Goal: Task Accomplishment & Management: Manage account settings

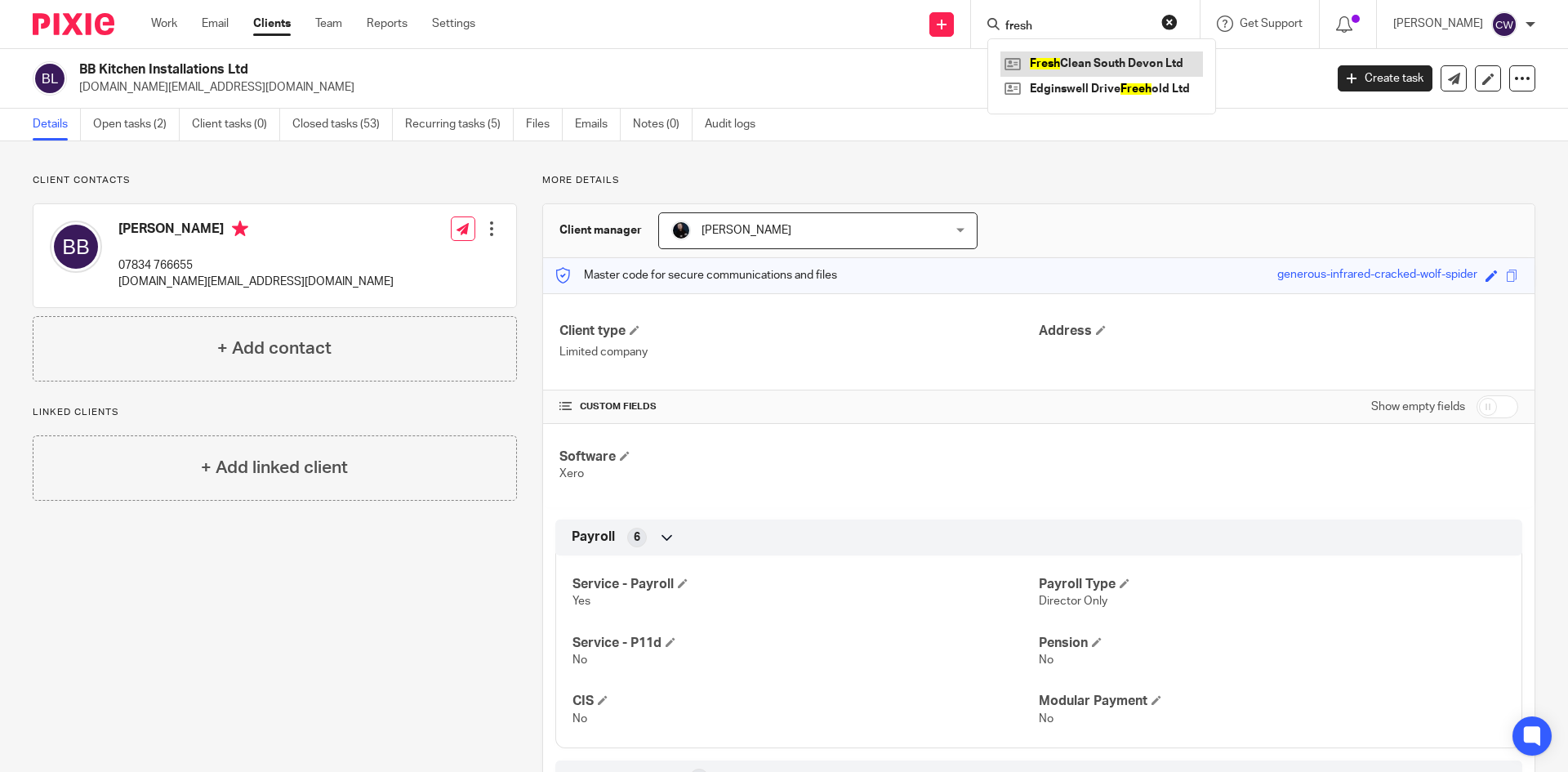
type input "fresh"
click at [1075, 70] on link at bounding box center [1102, 63] width 202 height 24
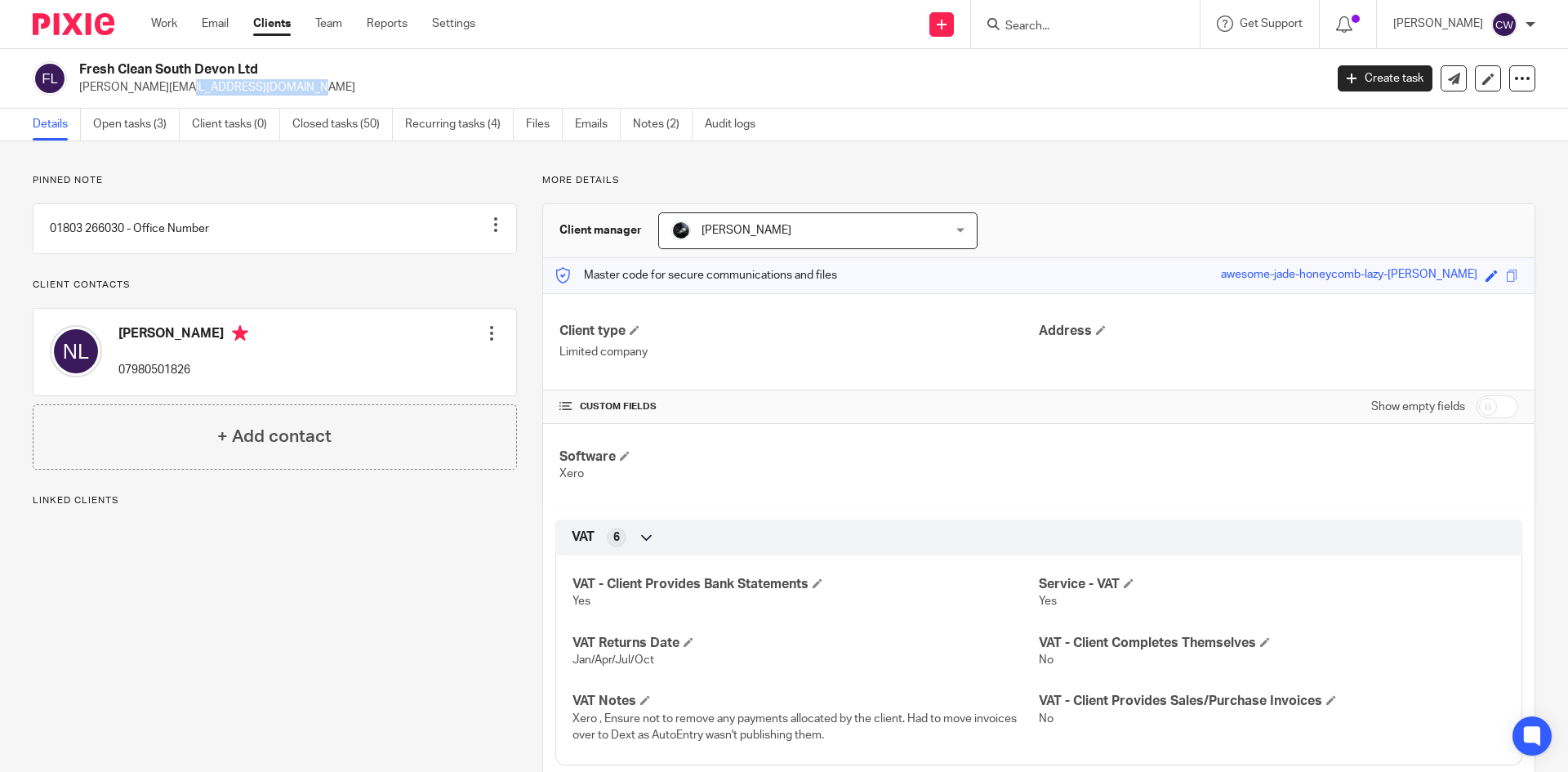
drag, startPoint x: 74, startPoint y: 91, endPoint x: 244, endPoint y: 97, distance: 170.1
click at [244, 97] on div "Fresh Clean South Devon Ltd nigel@reefresh.co.uk Create task Update from Compan…" at bounding box center [784, 79] width 1568 height 60
copy p "nigel@reefresh.co.uk"
click at [1061, 25] on input "Search" at bounding box center [1077, 27] width 147 height 14
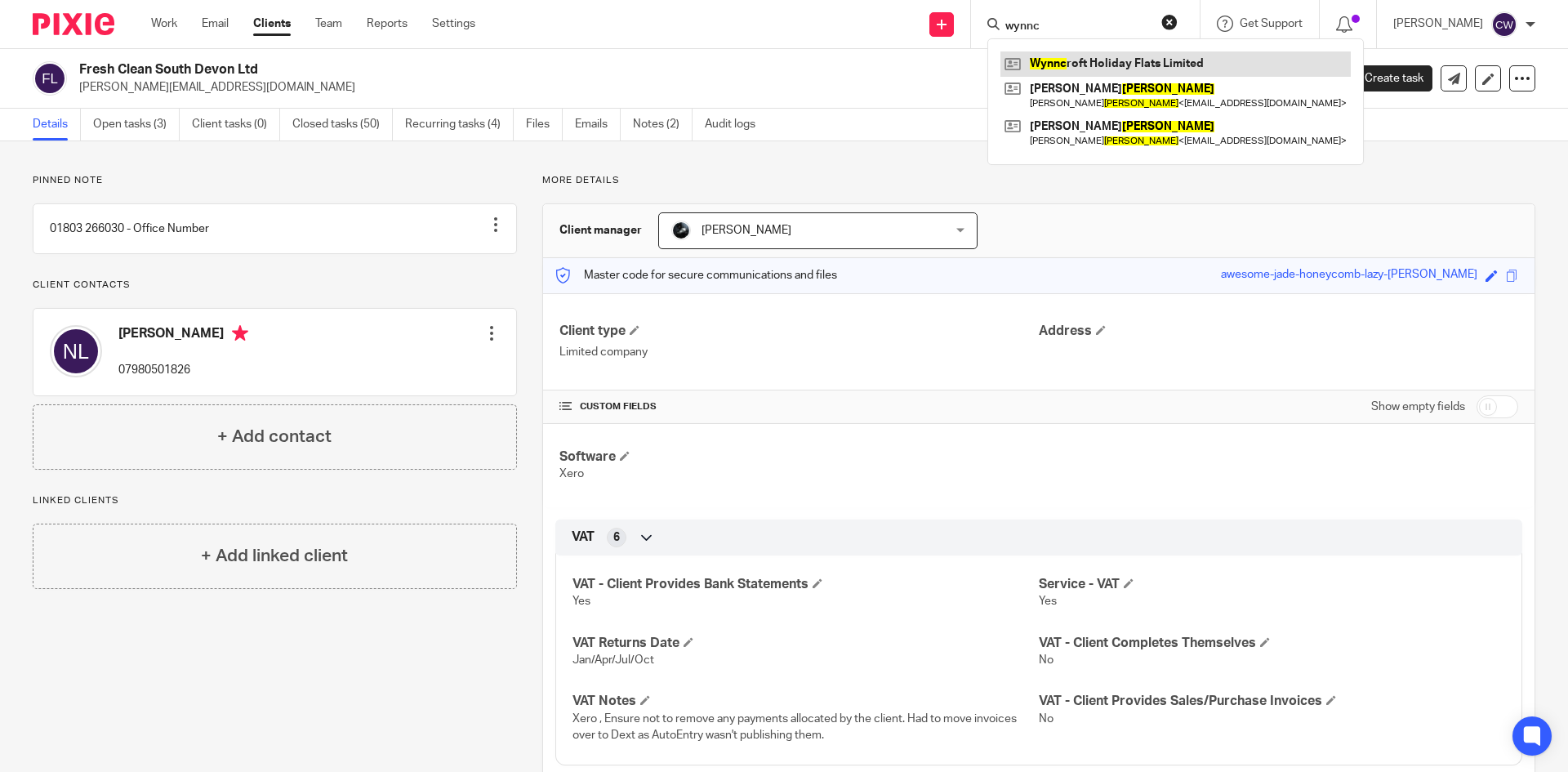
type input "wynnc"
click at [1097, 54] on link at bounding box center [1176, 63] width 350 height 24
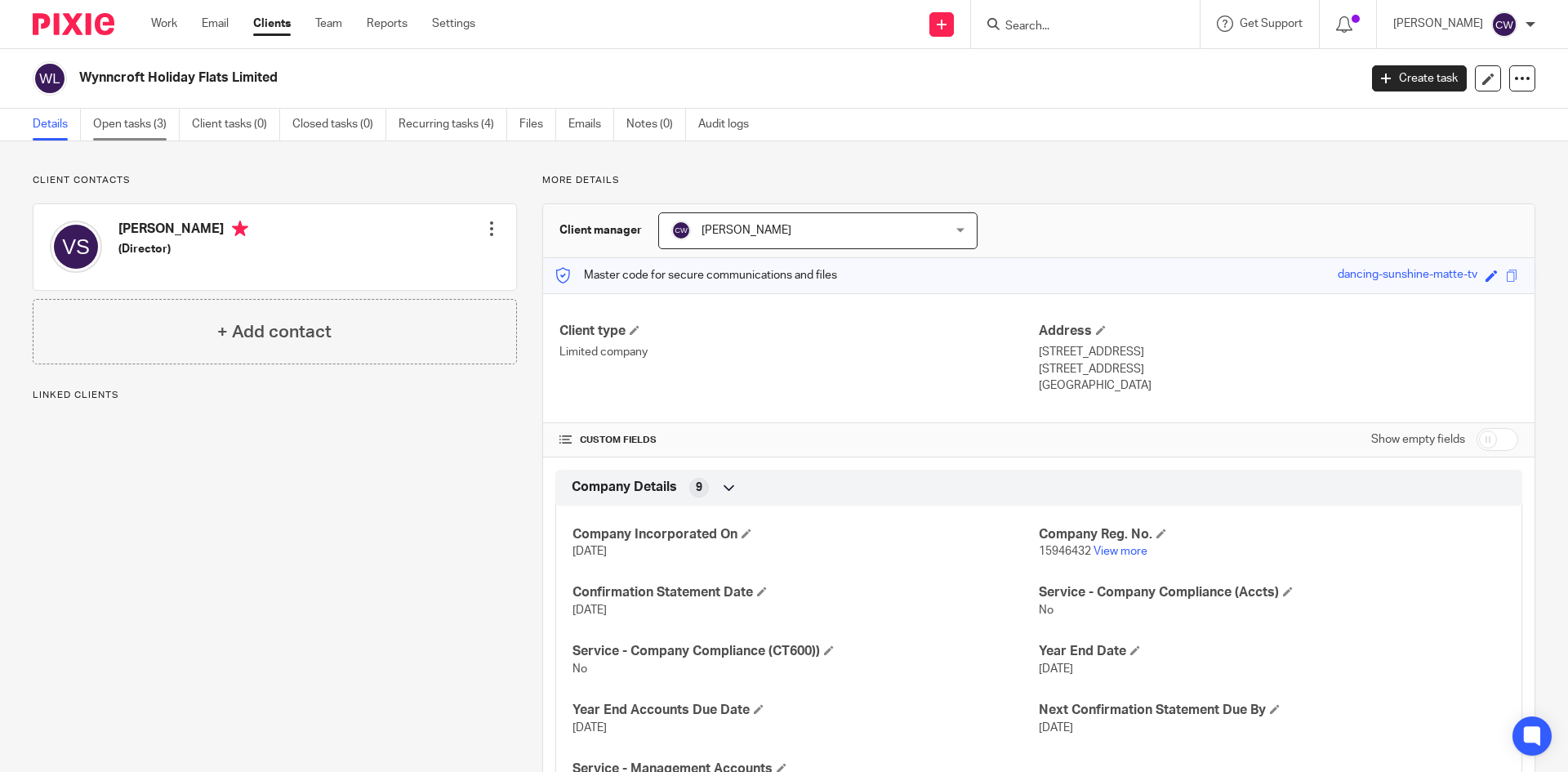
click at [136, 124] on link "Open tasks (3)" at bounding box center [136, 124] width 87 height 32
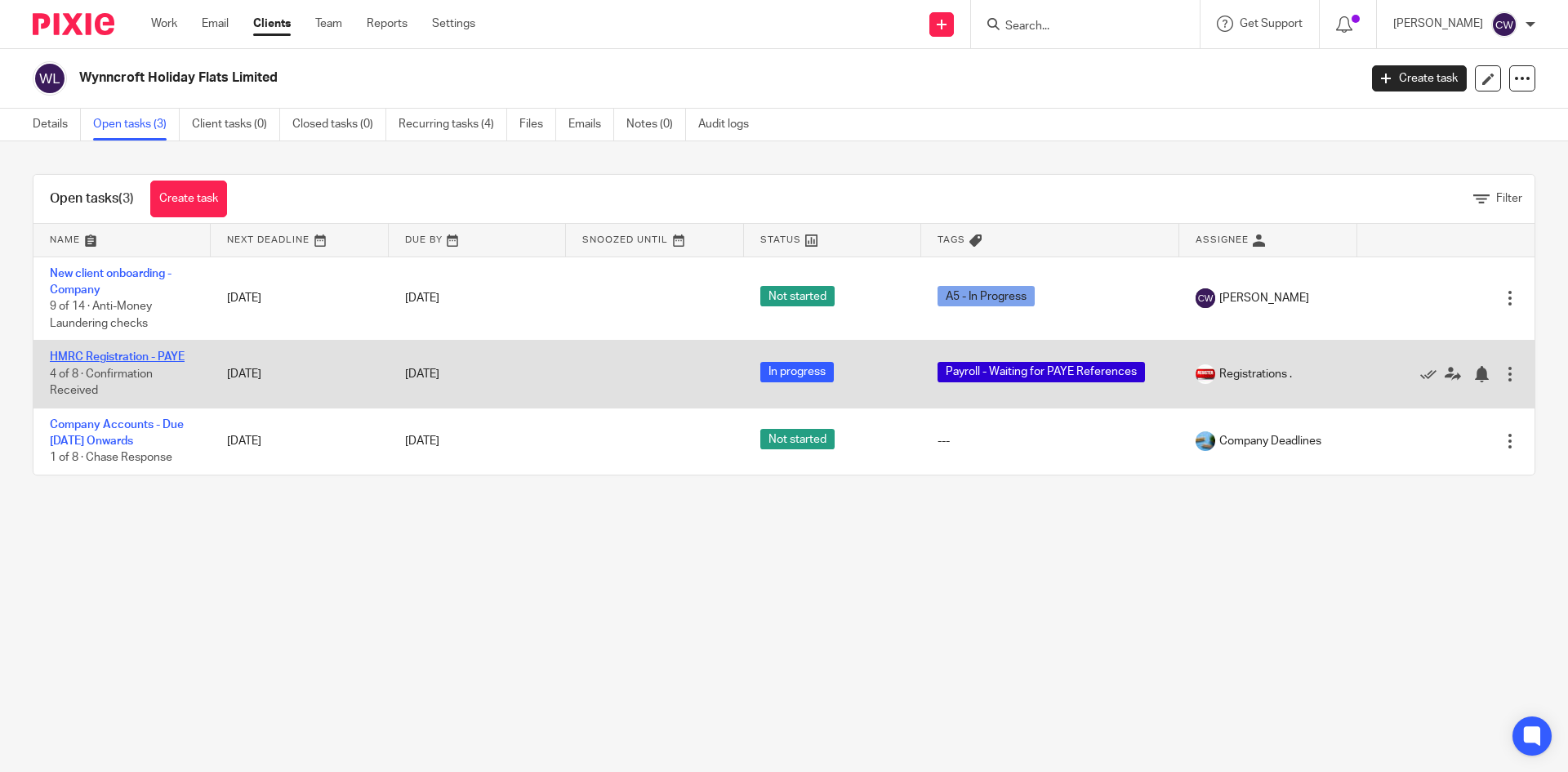
click at [177, 357] on link "HMRC Registration - PAYE" at bounding box center [117, 356] width 134 height 12
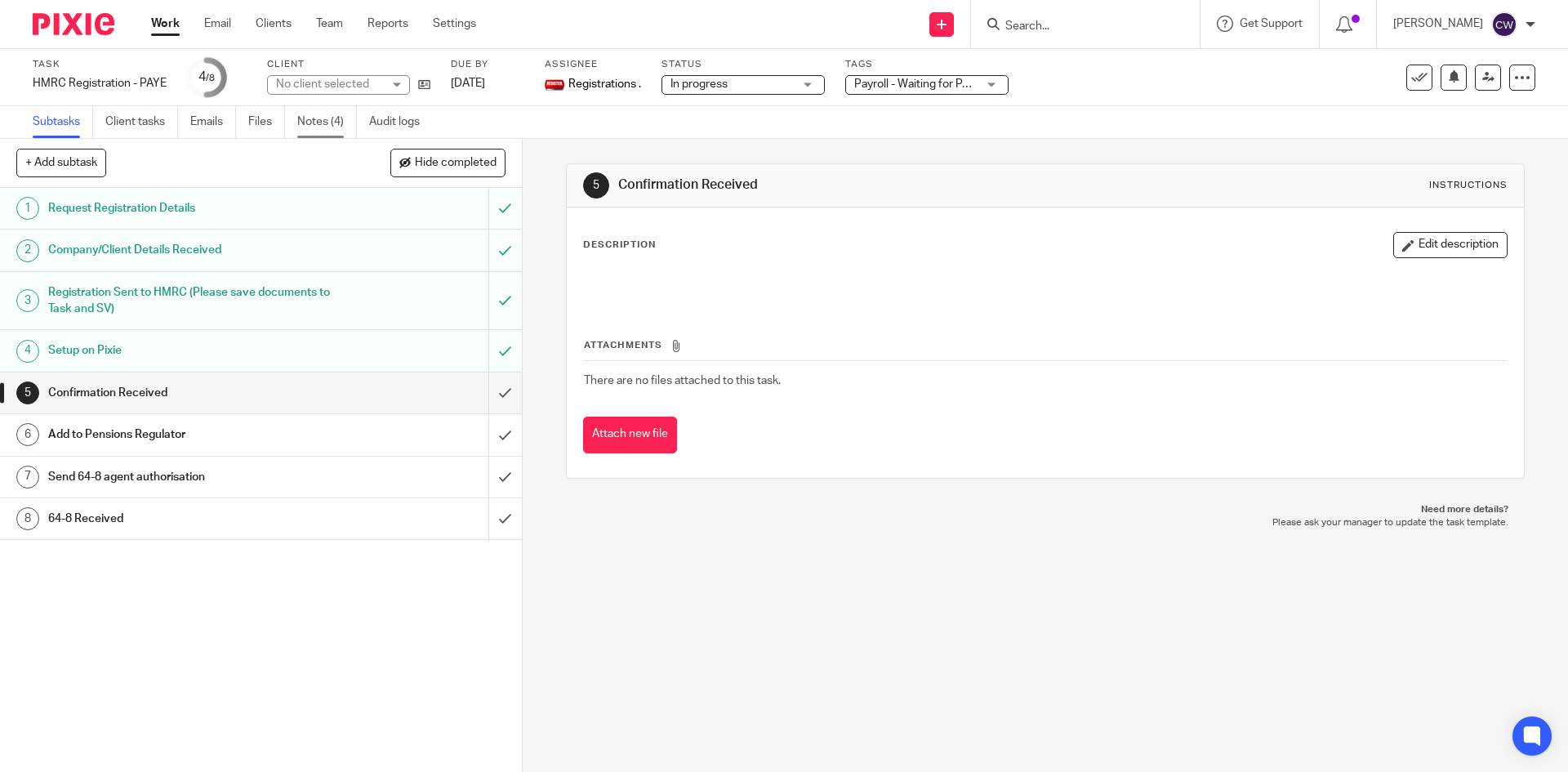
click at [323, 119] on link "Notes (4)" at bounding box center [327, 123] width 60 height 32
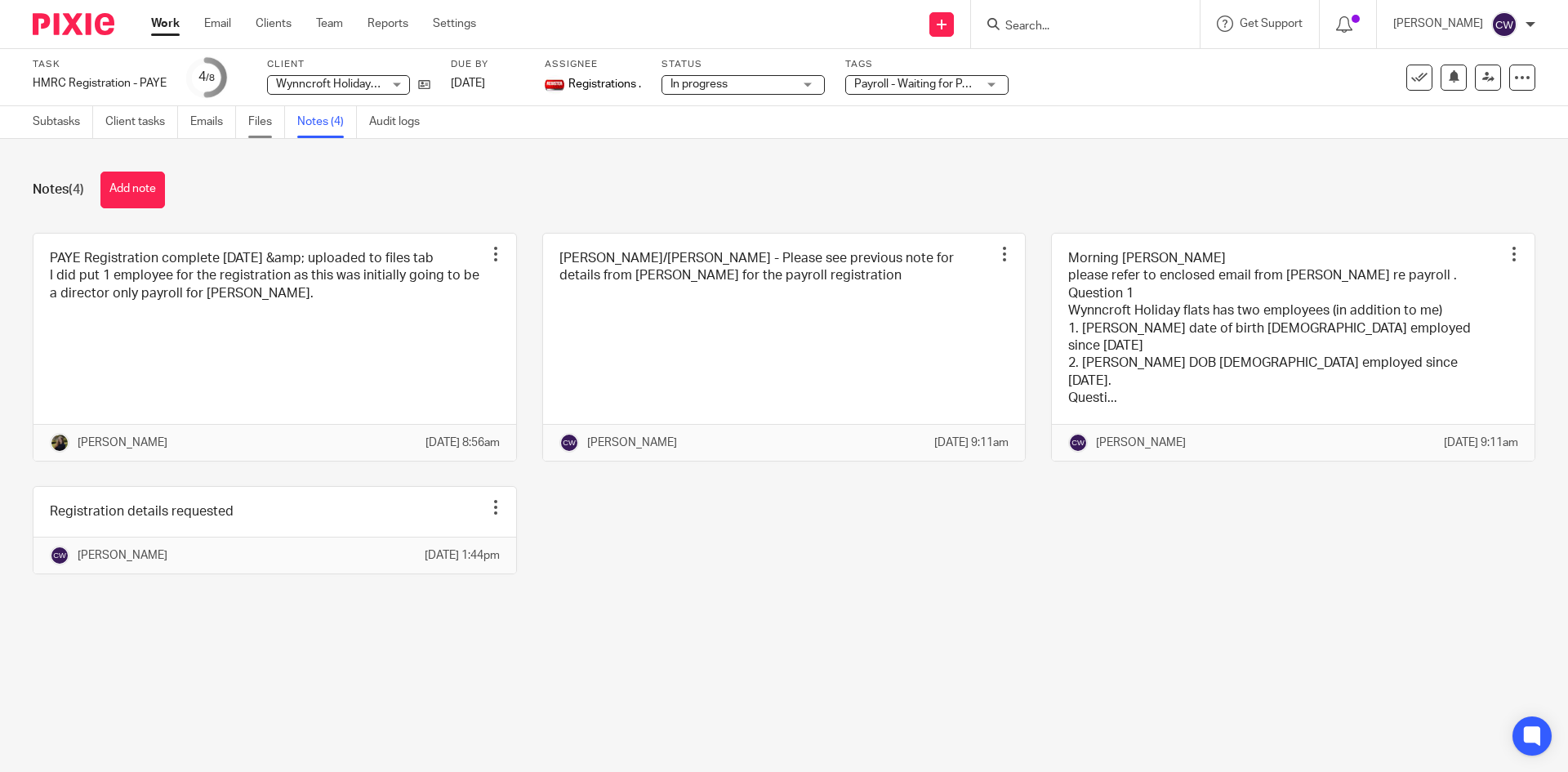
click at [256, 132] on link "Files" at bounding box center [266, 123] width 37 height 32
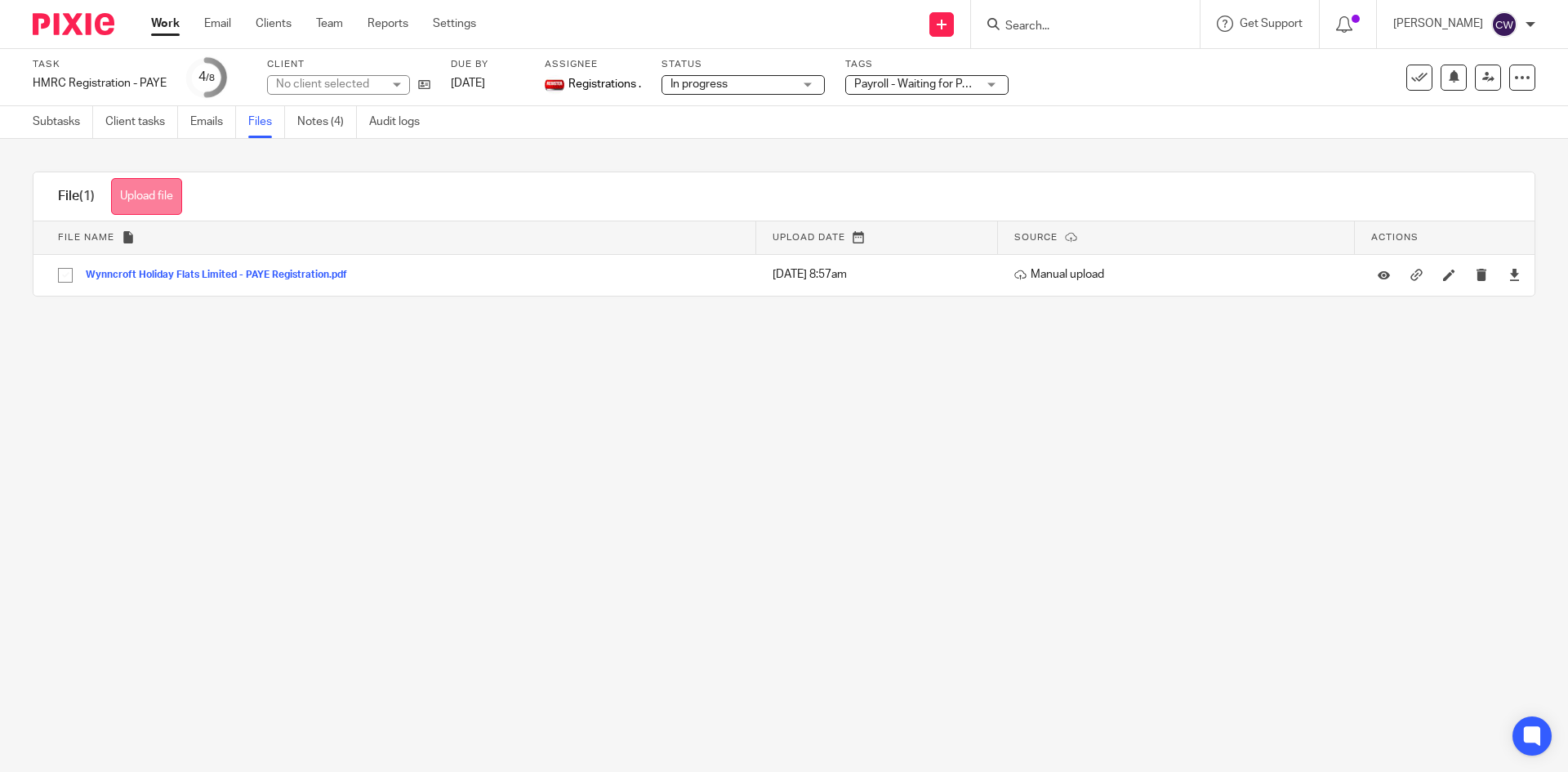
click at [136, 190] on button "Upload file" at bounding box center [146, 196] width 71 height 37
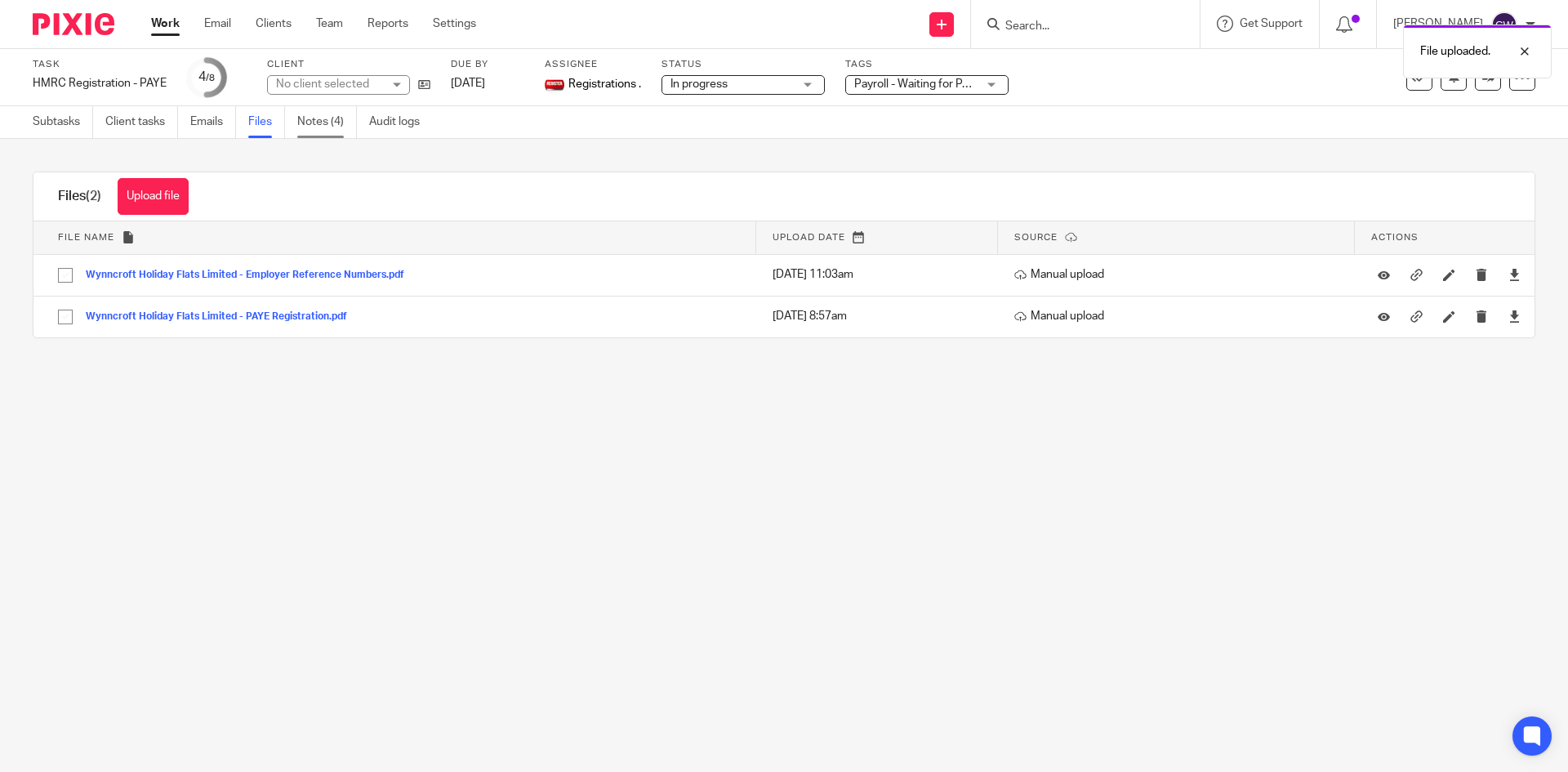
click at [329, 116] on link "Notes (4)" at bounding box center [327, 123] width 60 height 32
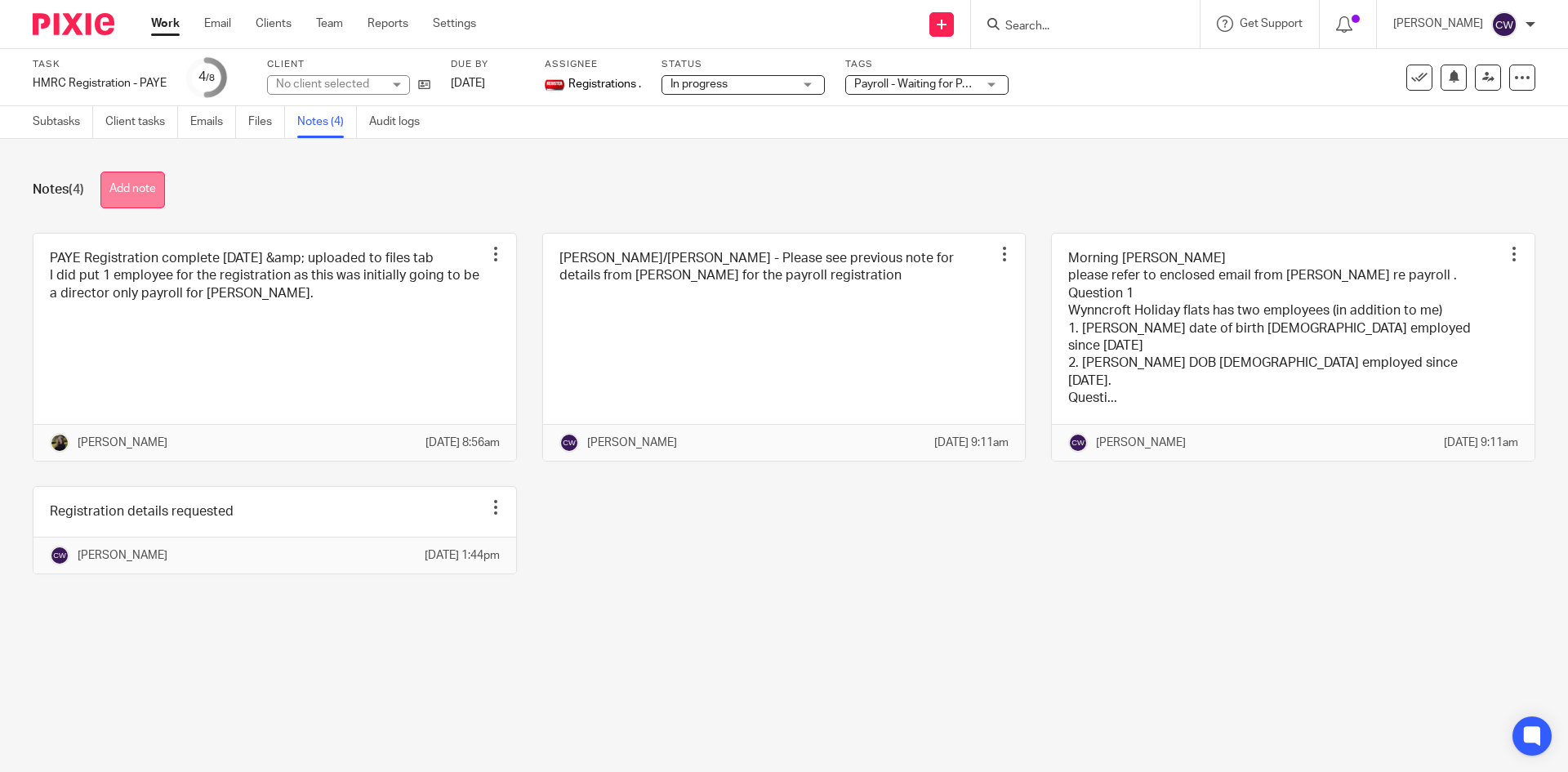
click at [136, 202] on button "Add note" at bounding box center [133, 189] width 65 height 37
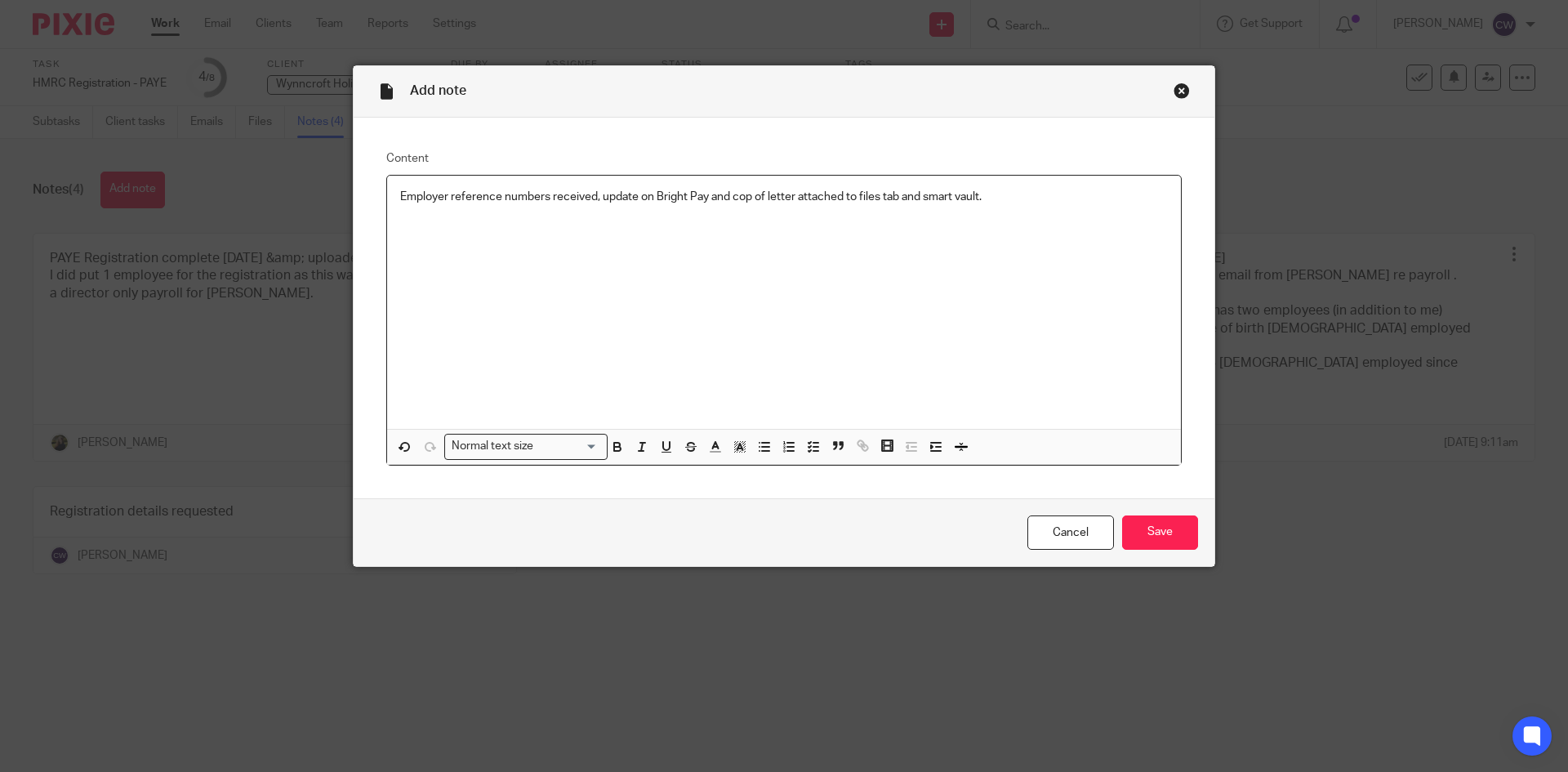
click at [986, 196] on p "Employer reference numbers received, update on Bright Pay and cop of letter att…" at bounding box center [784, 197] width 768 height 16
click at [1161, 536] on input "Save" at bounding box center [1160, 532] width 76 height 35
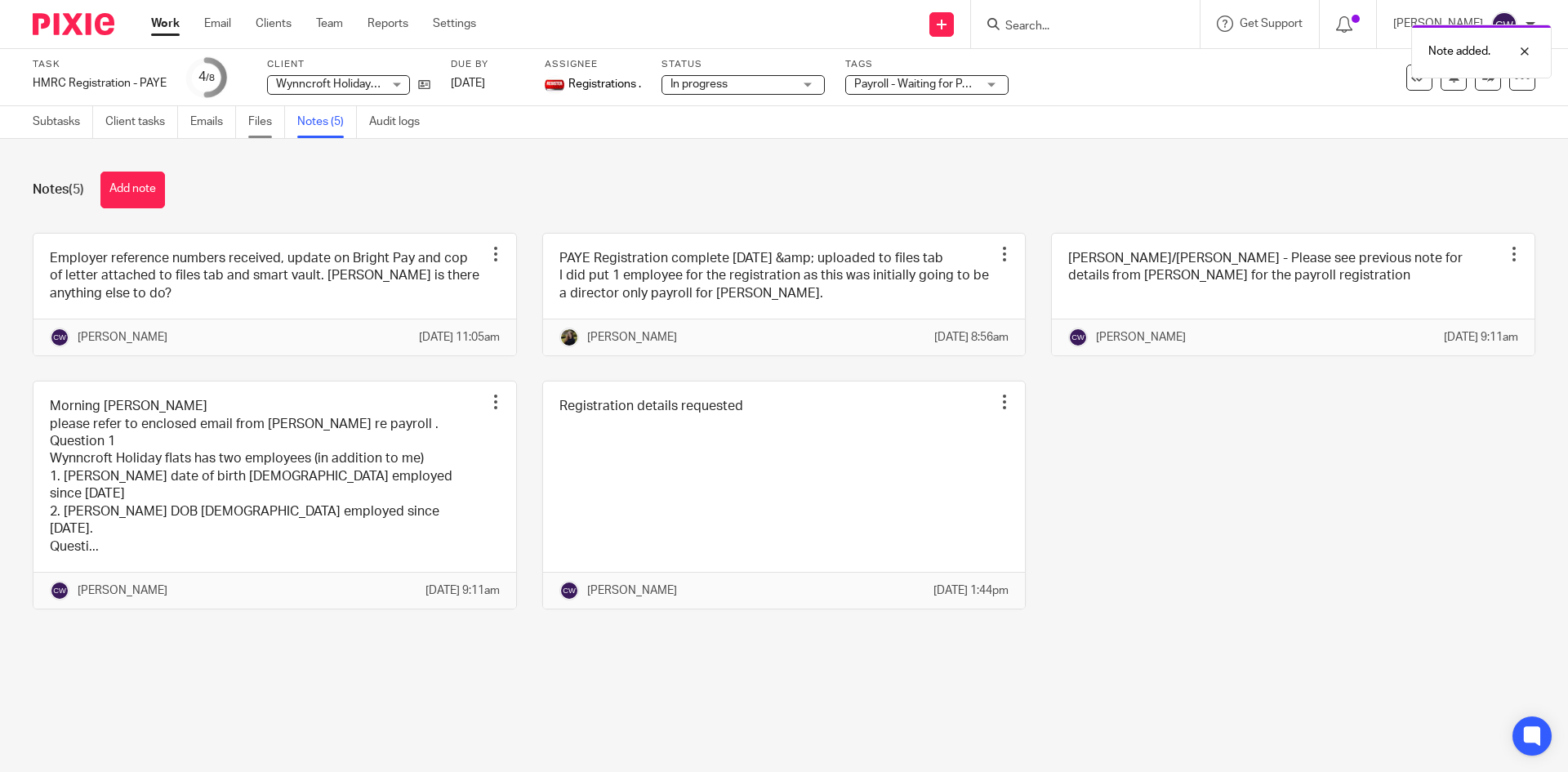
click at [271, 115] on link "Files" at bounding box center [266, 123] width 37 height 32
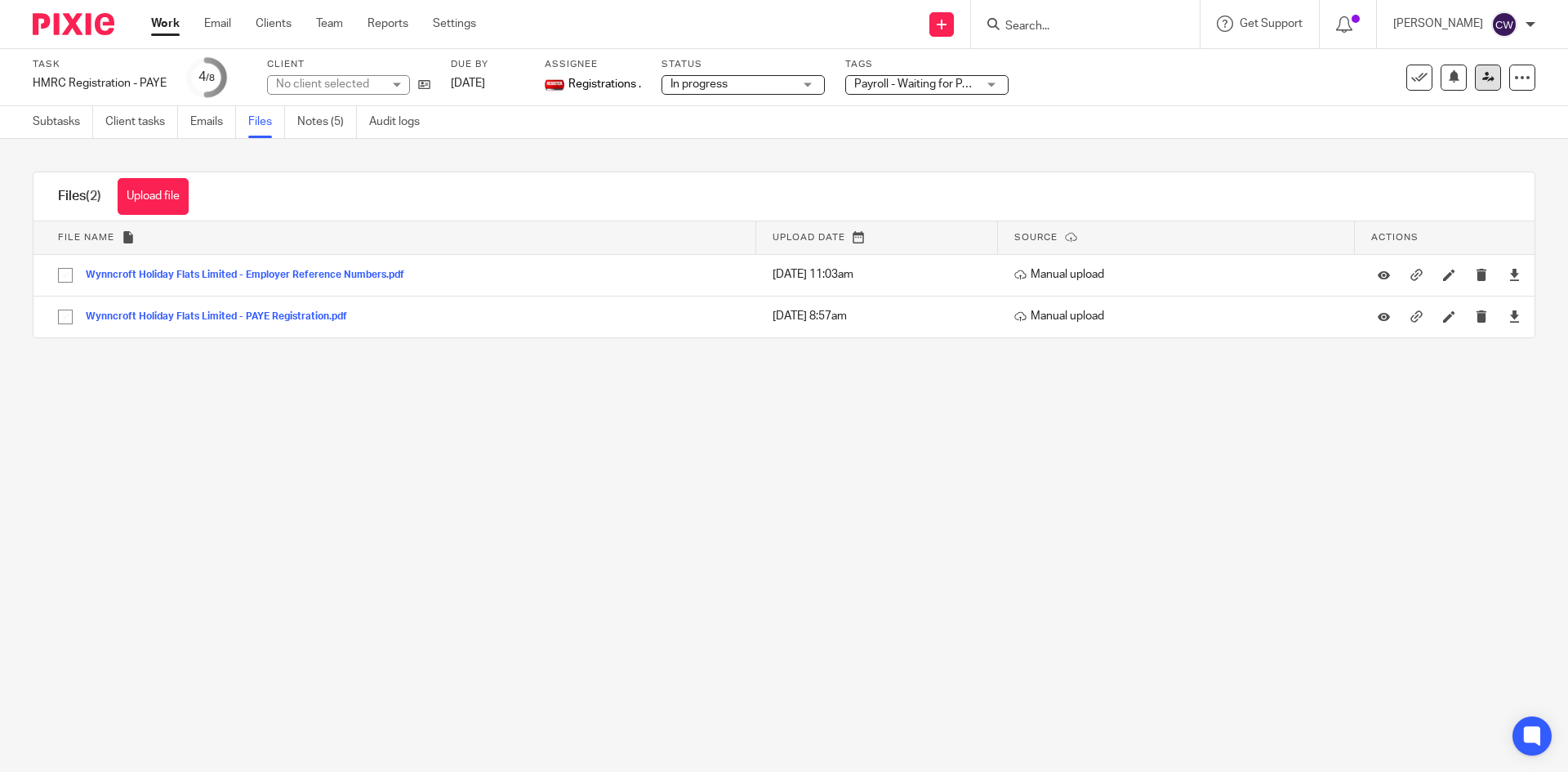
click at [1485, 79] on link at bounding box center [1488, 77] width 26 height 26
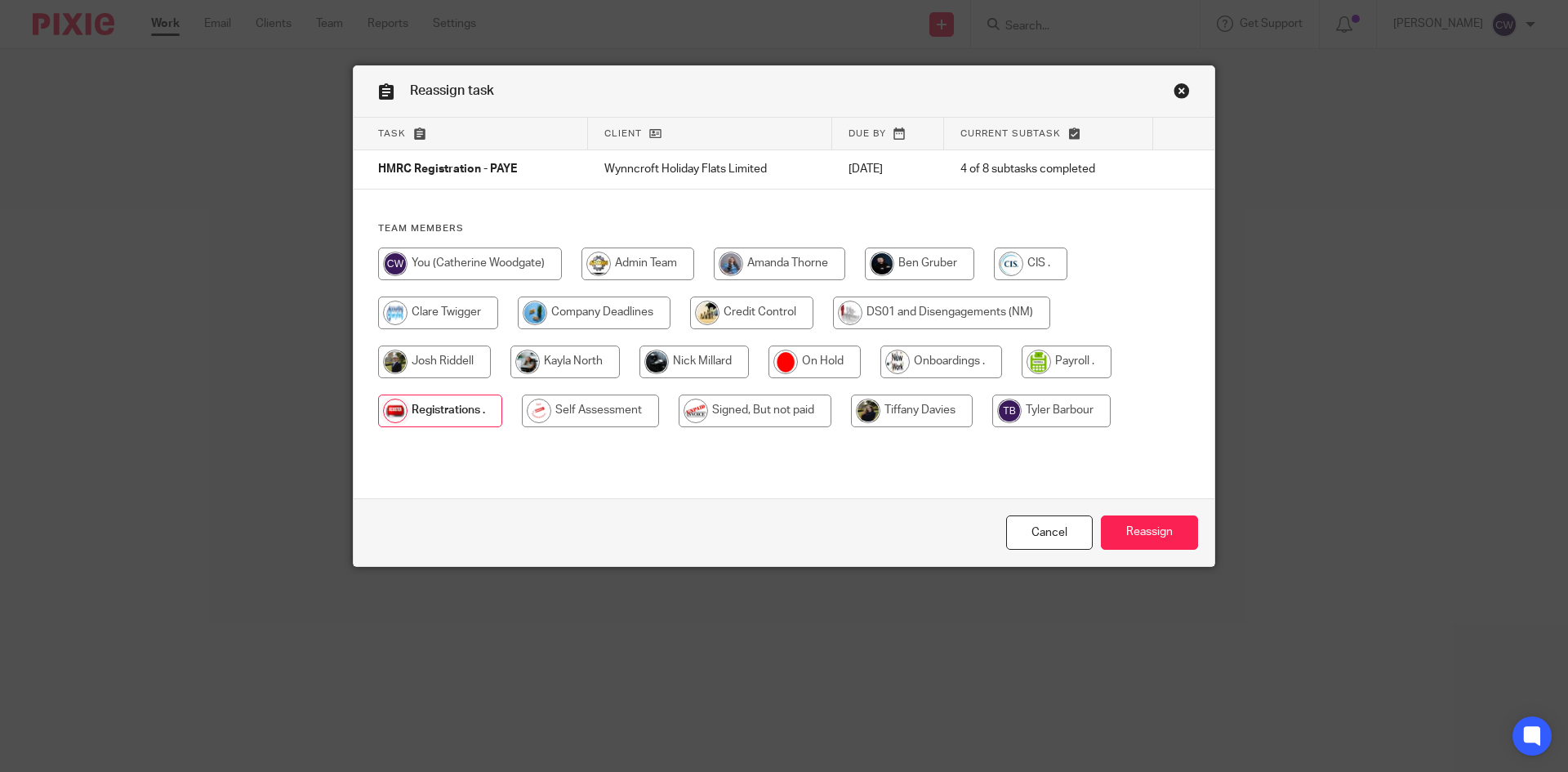
click at [932, 402] on input "radio" at bounding box center [912, 410] width 122 height 32
radio input "true"
click at [1101, 534] on input "Reassign" at bounding box center [1150, 532] width 97 height 35
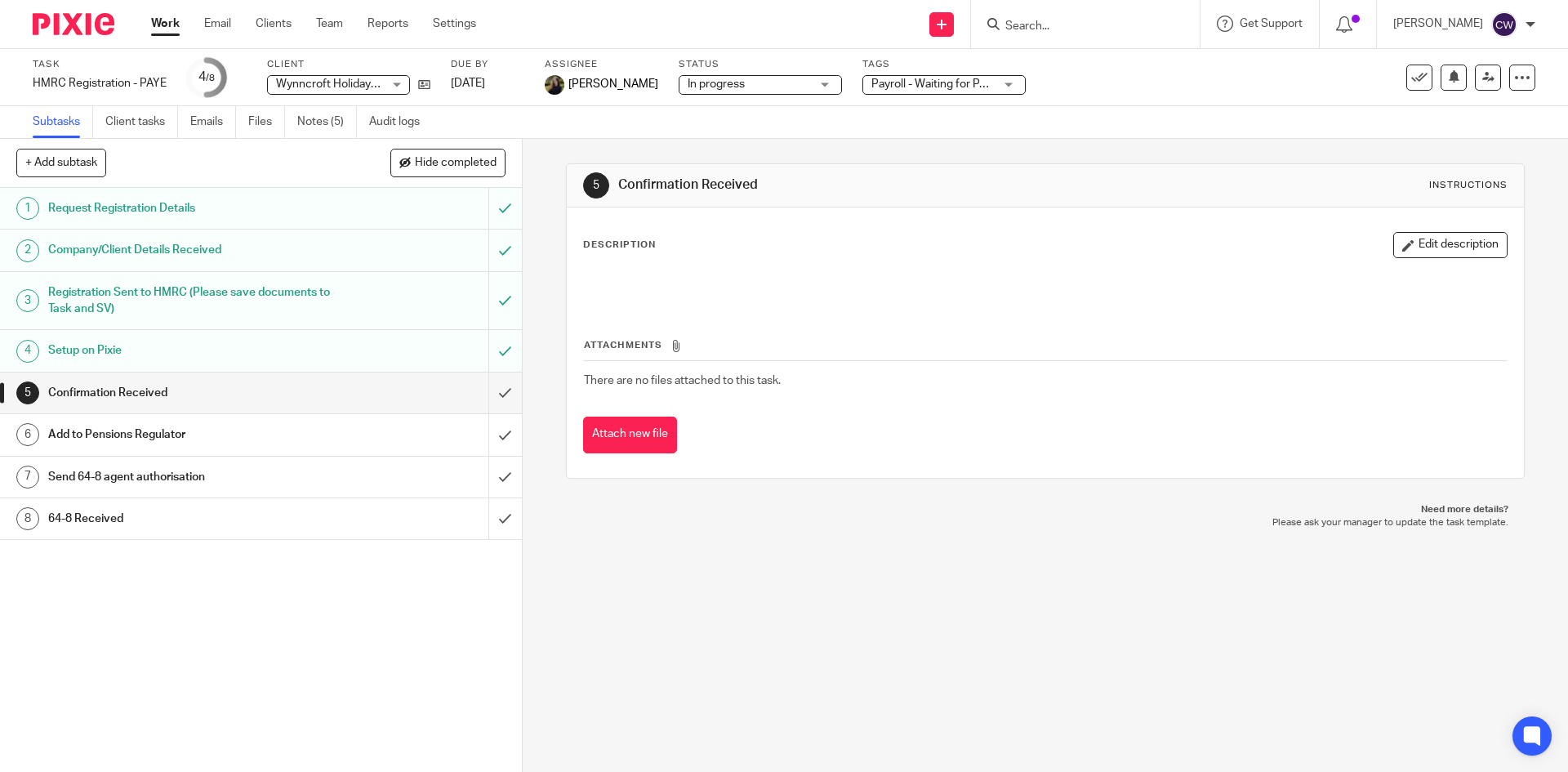
click at [1087, 11] on div at bounding box center [1085, 24] width 228 height 48
click at [1030, 15] on form at bounding box center [1090, 23] width 174 height 21
click at [76, 4] on div at bounding box center [67, 24] width 134 height 48
click at [108, 31] on img at bounding box center [73, 24] width 82 height 22
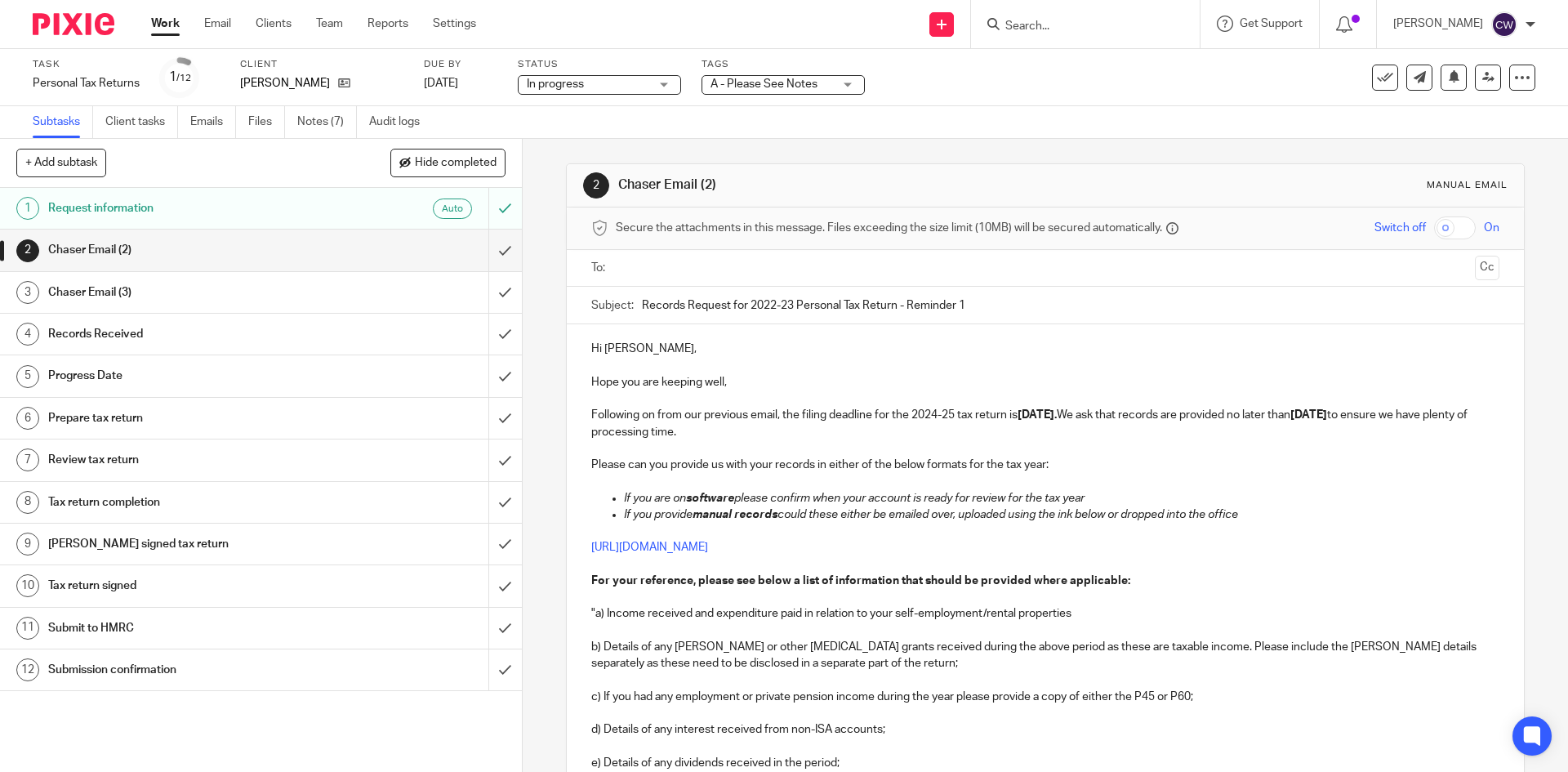
click at [295, 116] on ul "Subtasks Client tasks Emails Files Notes (7) Audit logs" at bounding box center [238, 123] width 412 height 32
click at [315, 116] on link "Notes (7)" at bounding box center [327, 123] width 60 height 32
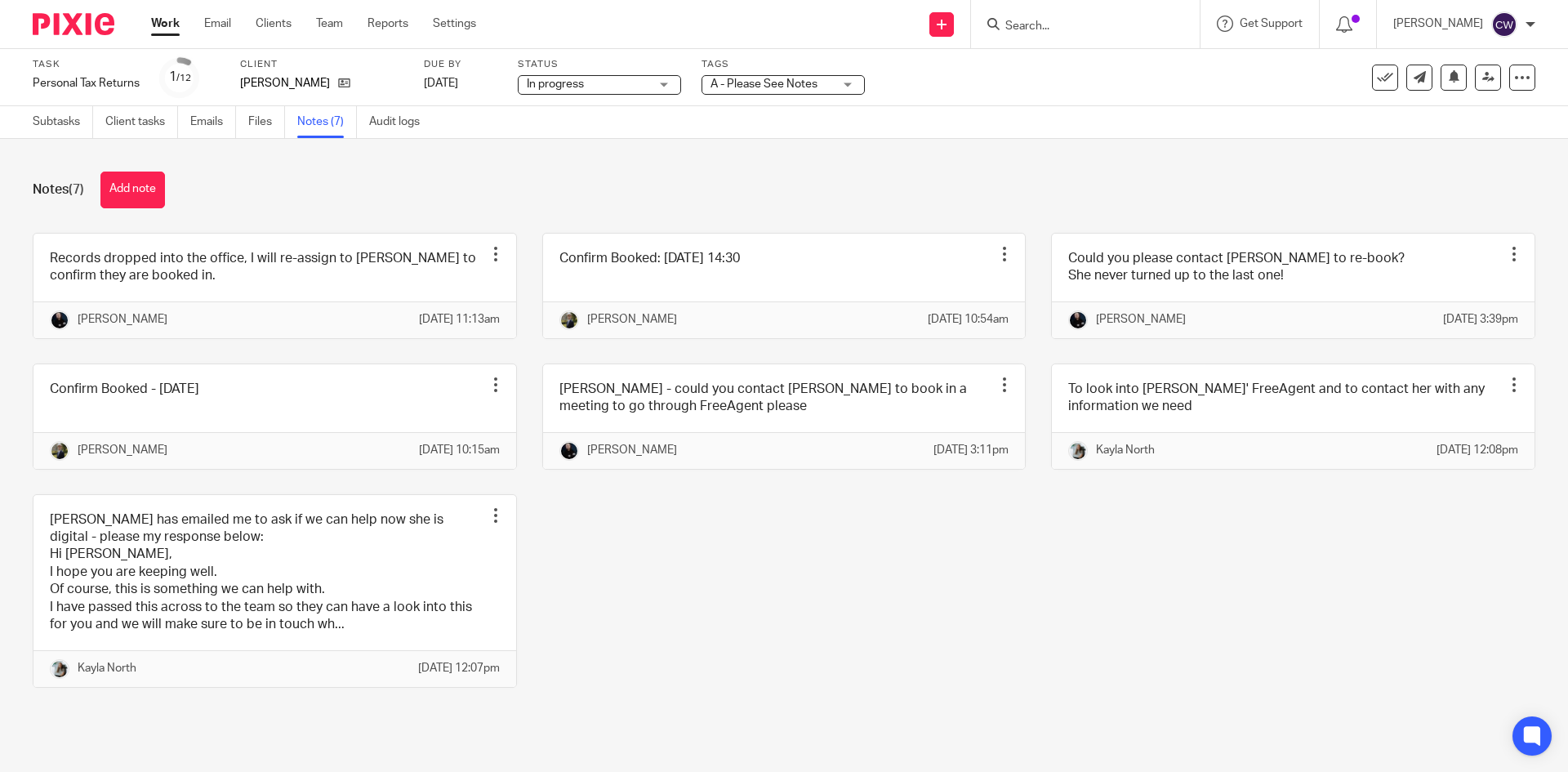
click at [1031, 31] on input "Search" at bounding box center [1077, 27] width 147 height 14
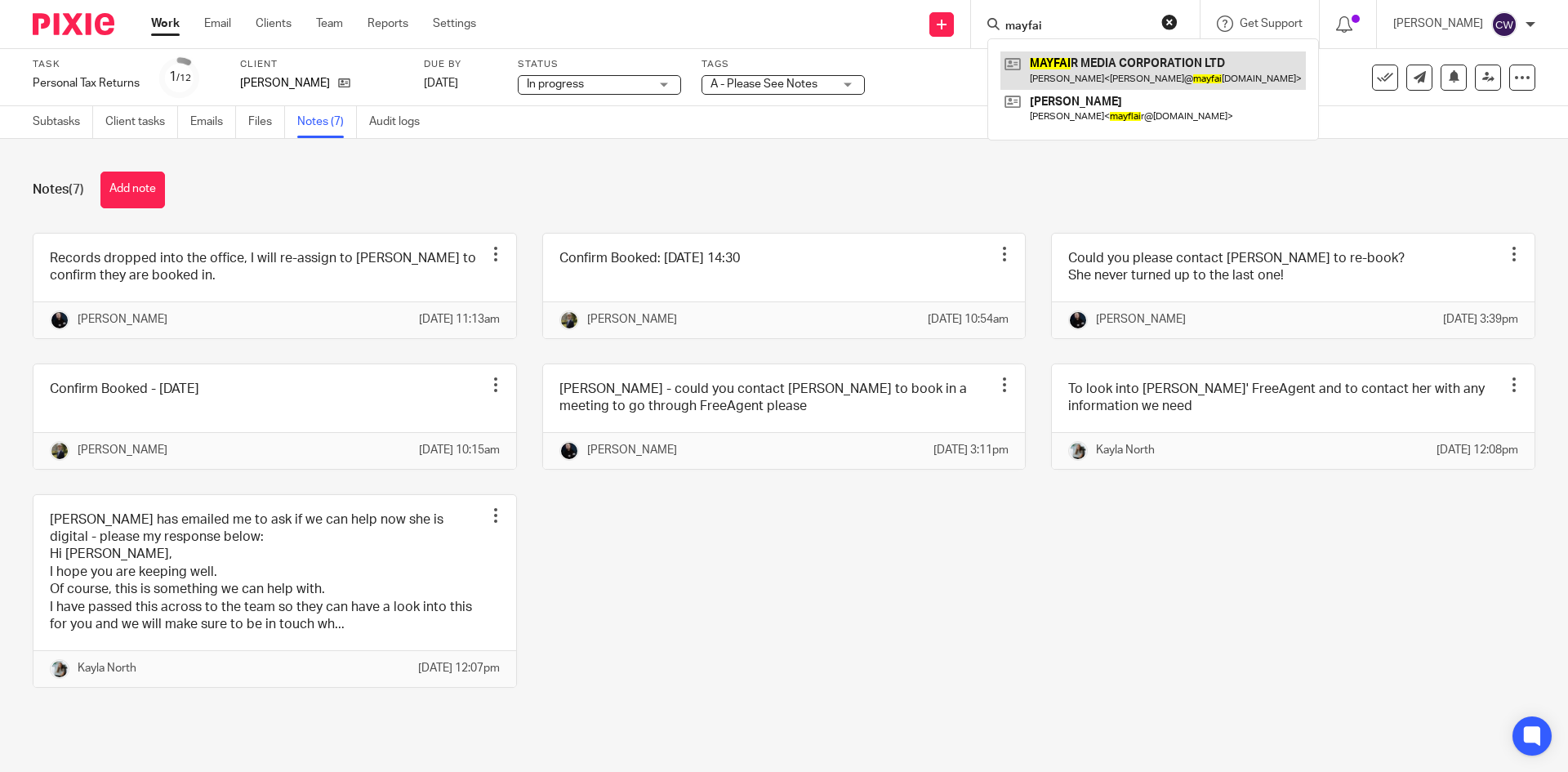
type input "mayfai"
click at [1025, 72] on link at bounding box center [1153, 70] width 306 height 38
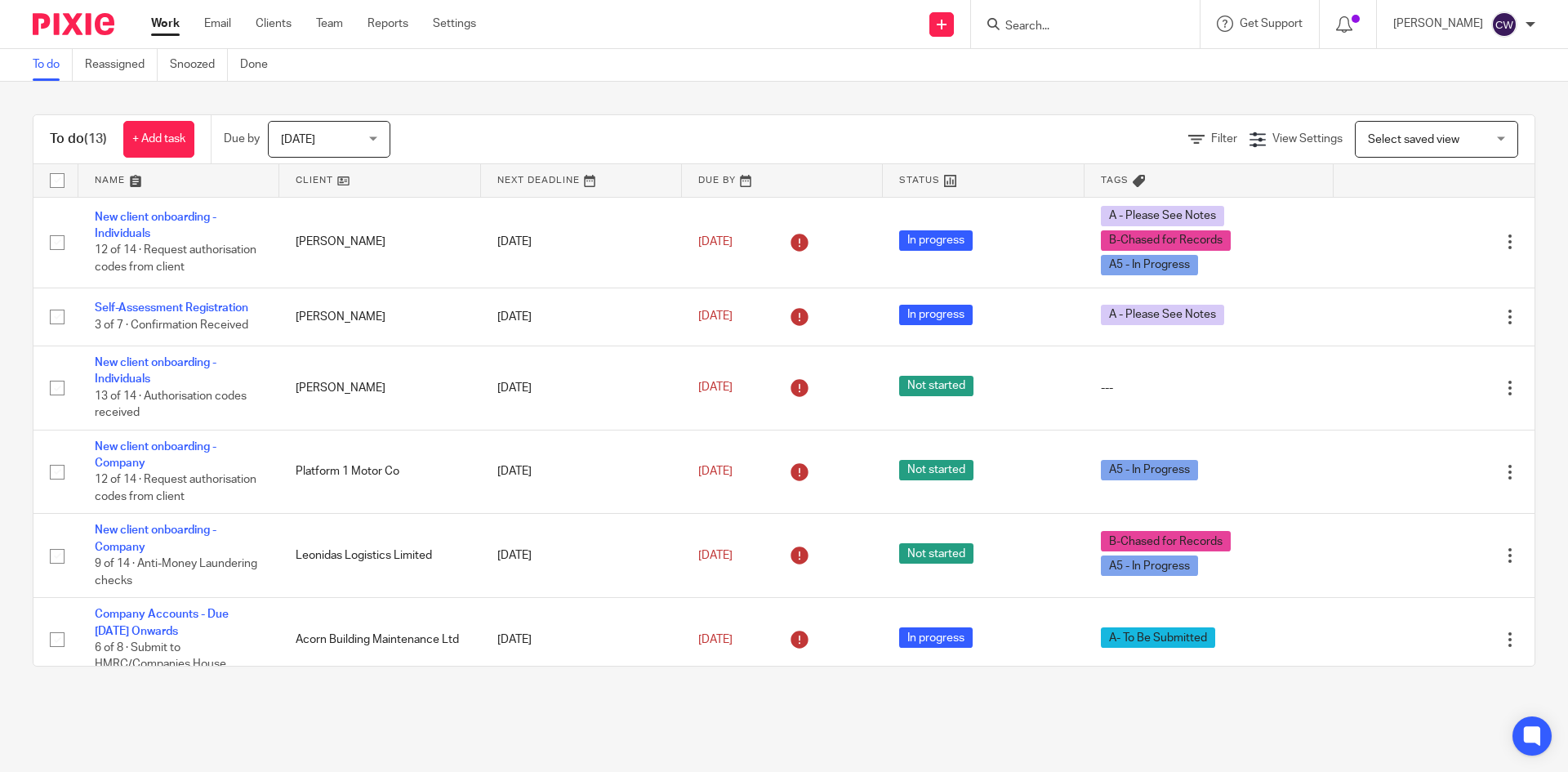
click at [1022, 24] on input "Search" at bounding box center [1077, 27] width 147 height 14
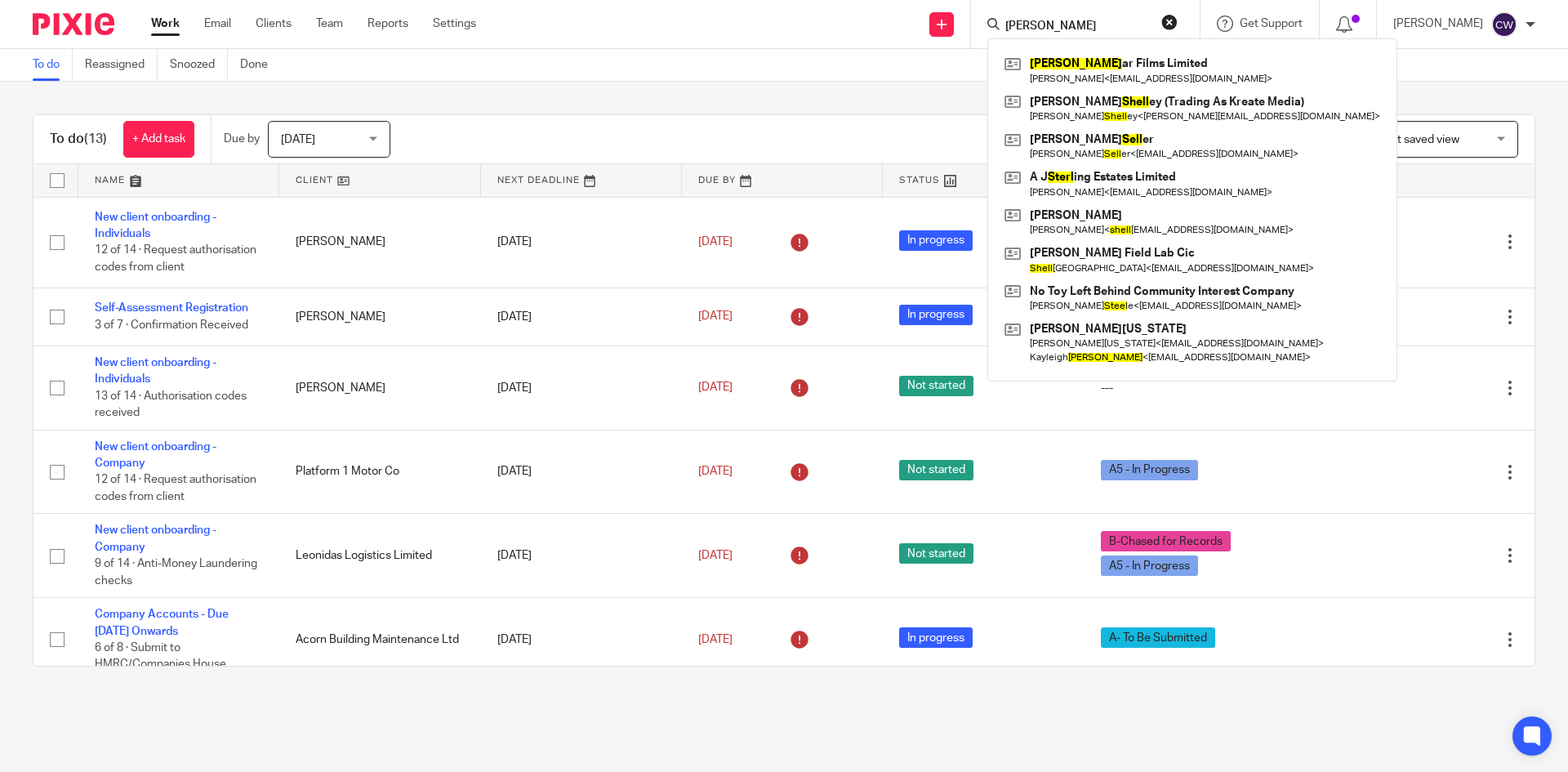
type input "stell"
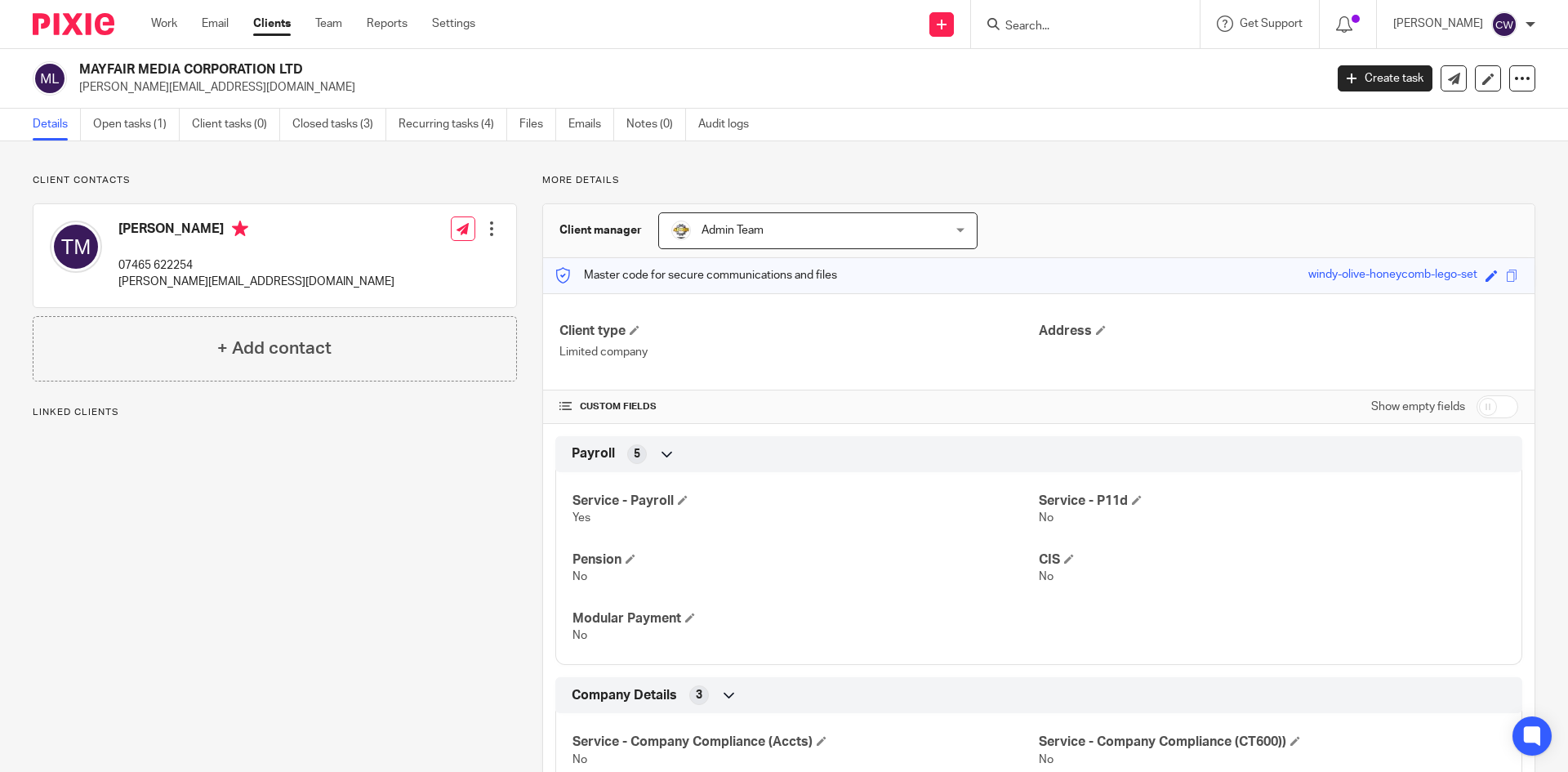
drag, startPoint x: 75, startPoint y: 88, endPoint x: 254, endPoint y: 88, distance: 179.0
click at [255, 88] on div "MAYFAIR MEDIA CORPORATION LTD [PERSON_NAME][EMAIL_ADDRESS][DOMAIN_NAME]" at bounding box center [673, 78] width 1281 height 34
drag, startPoint x: 195, startPoint y: 78, endPoint x: 354, endPoint y: 69, distance: 159.3
click at [357, 68] on h2 "MAYFAIR MEDIA CORPORATION LTD" at bounding box center [573, 69] width 987 height 17
drag, startPoint x: 247, startPoint y: 97, endPoint x: 74, endPoint y: 107, distance: 173.3
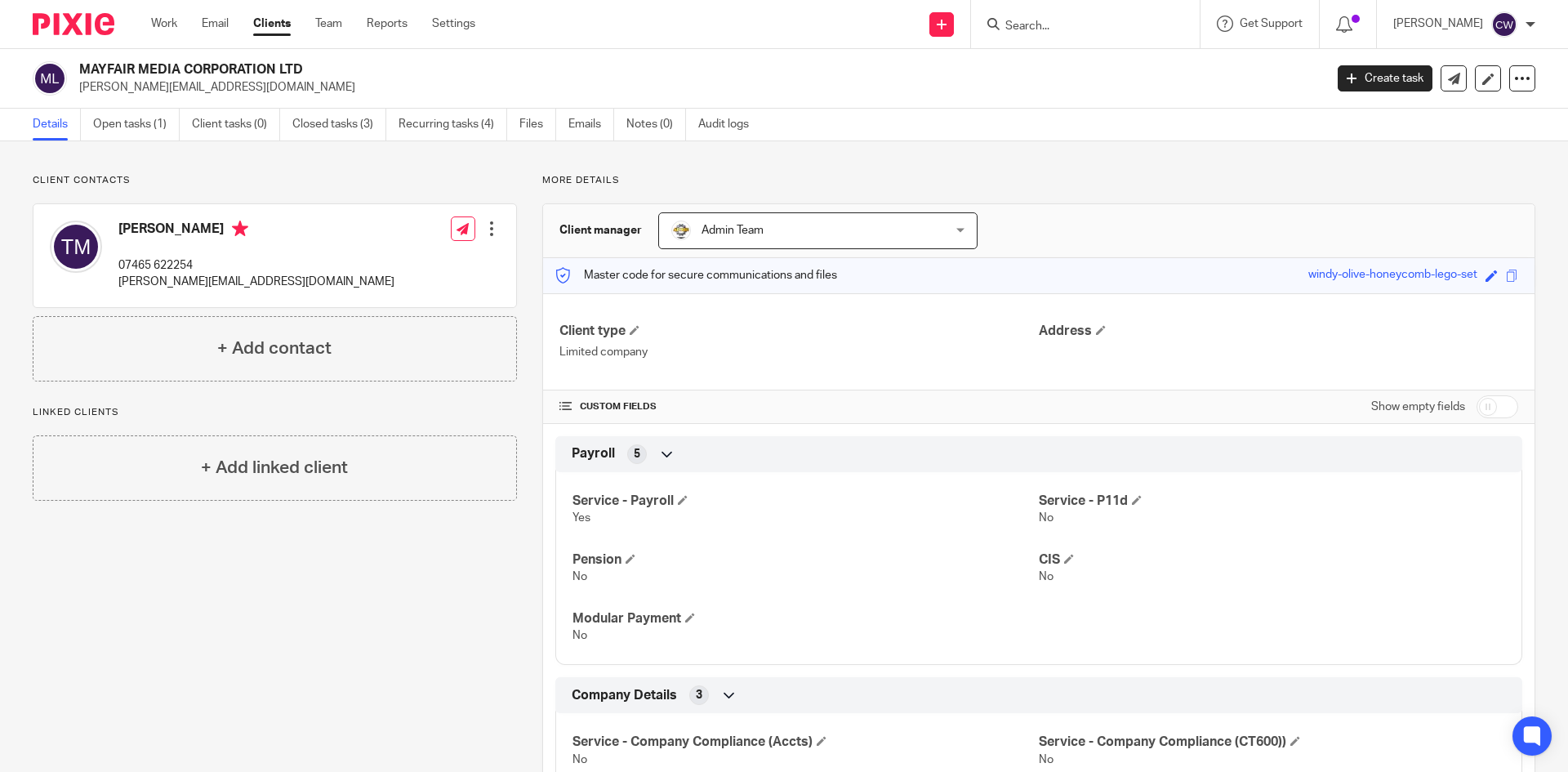
click at [74, 107] on div "MAYFAIR MEDIA CORPORATION LTD [PERSON_NAME][EMAIL_ADDRESS][DOMAIN_NAME] Create …" at bounding box center [784, 79] width 1568 height 60
copy p "[PERSON_NAME][EMAIL_ADDRESS][DOMAIN_NAME]"
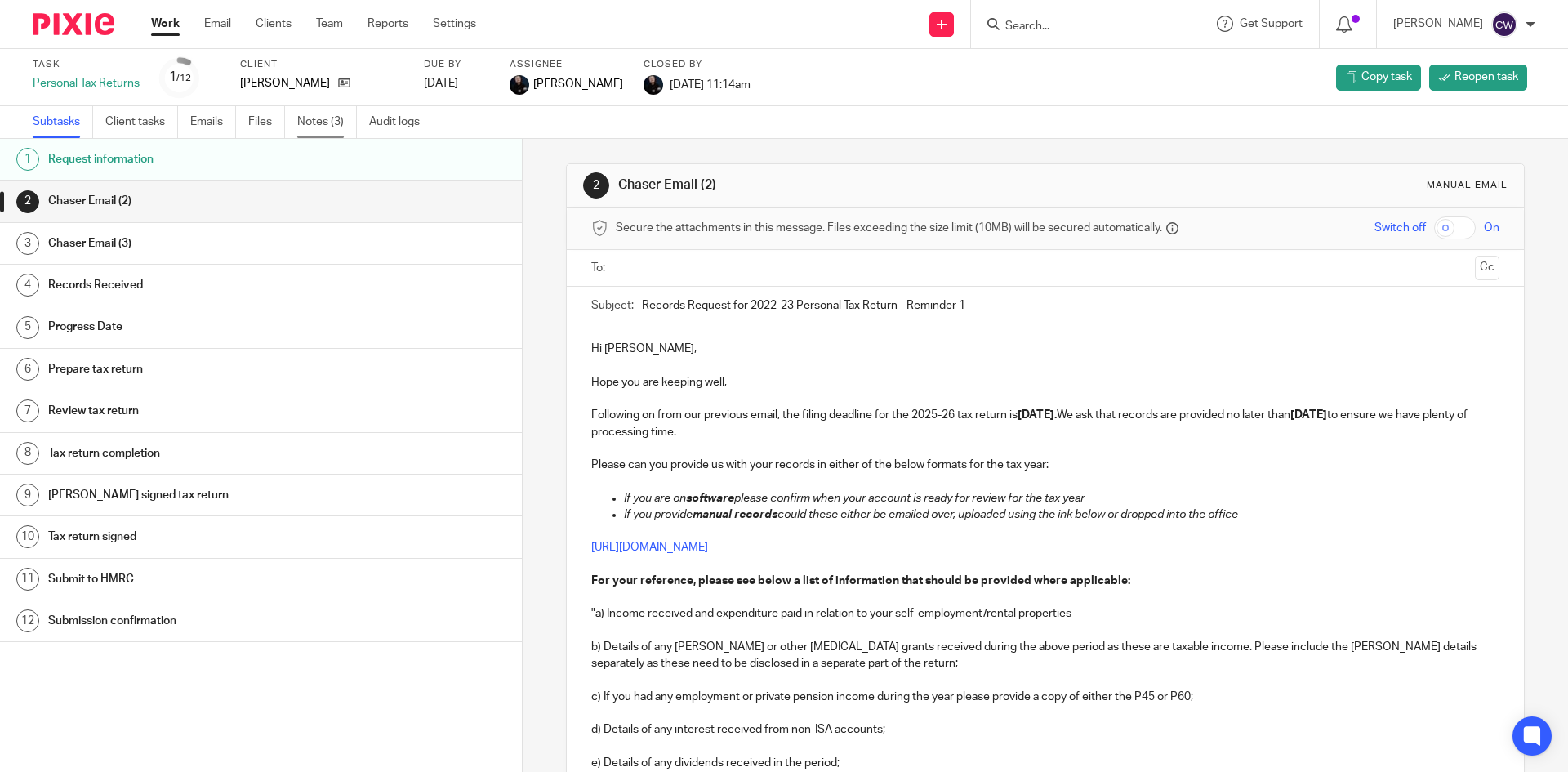
click at [308, 127] on link "Notes (3)" at bounding box center [327, 123] width 60 height 32
